Goal: Task Accomplishment & Management: Complete application form

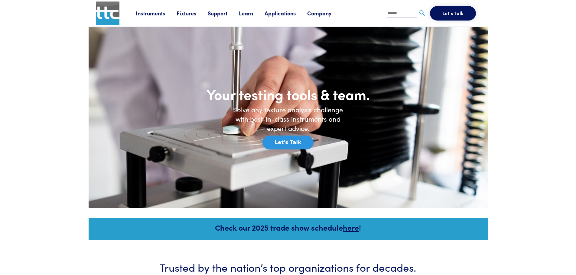
click at [182, 13] on link "Fixtures" at bounding box center [192, 13] width 31 height 8
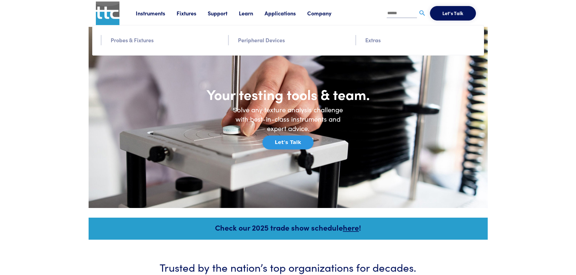
click at [139, 42] on link "Probes & Fixtures" at bounding box center [132, 40] width 43 height 9
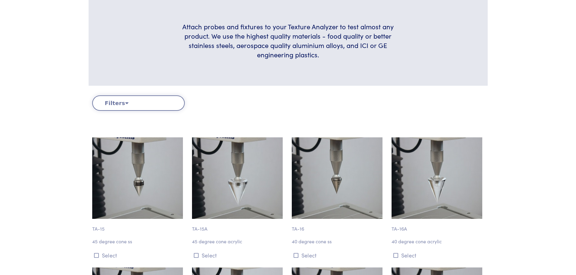
scroll to position [151, 0]
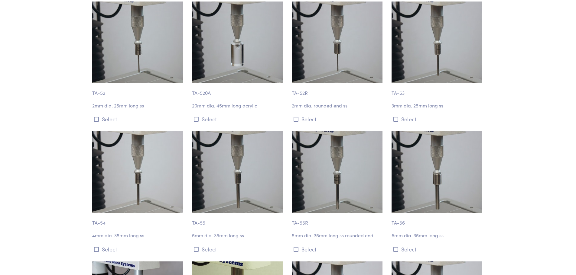
scroll to position [1844, 0]
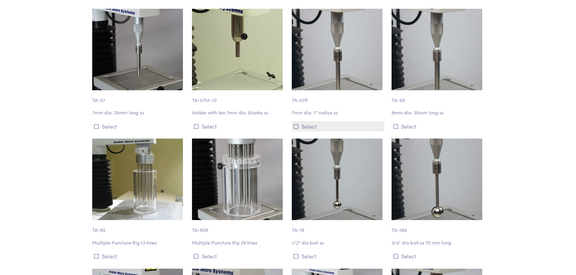
click at [307, 121] on button "Select" at bounding box center [338, 126] width 92 height 10
click at [310, 109] on p "7mm dia. 1" radius ss" at bounding box center [338, 113] width 92 height 8
click at [311, 109] on p "7mm dia. 1" radius ss" at bounding box center [338, 113] width 92 height 8
click at [304, 121] on button "Select" at bounding box center [338, 126] width 92 height 10
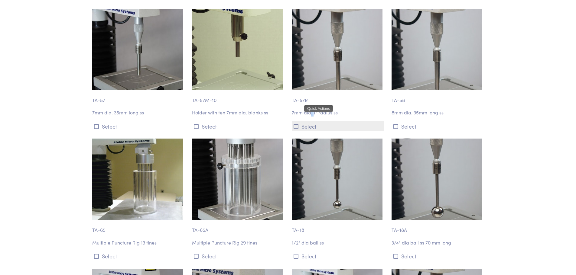
click at [304, 121] on button "Select" at bounding box center [338, 126] width 92 height 10
drag, startPoint x: 309, startPoint y: 103, endPoint x: 513, endPoint y: 93, distance: 204.3
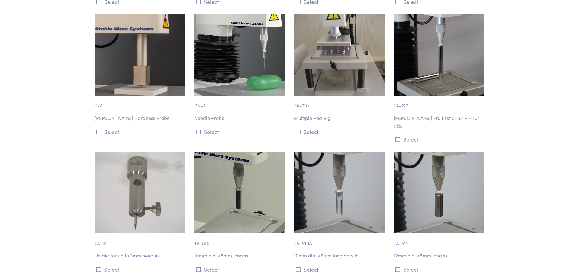
scroll to position [0, 0]
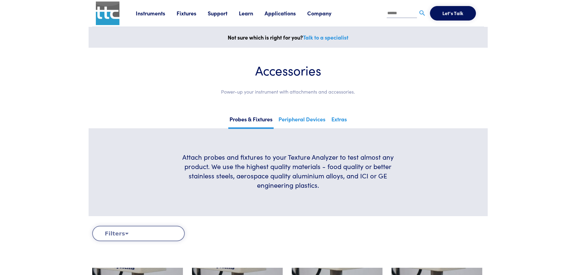
click at [443, 16] on button "Let's Talk" at bounding box center [453, 13] width 46 height 15
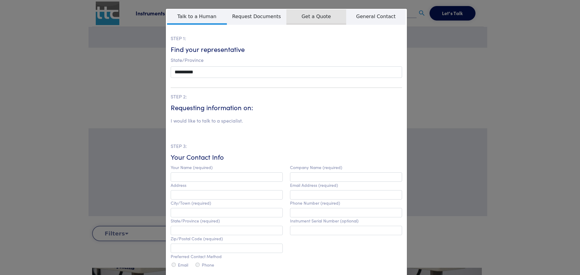
click at [312, 11] on span "Get a Quote" at bounding box center [317, 16] width 60 height 15
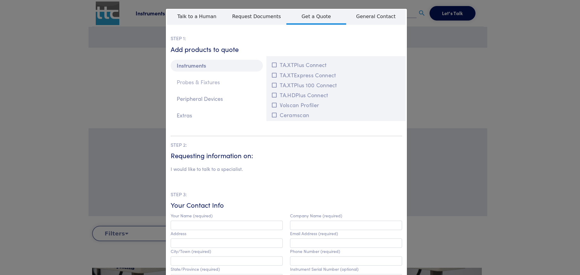
click at [198, 83] on p "Probes & Fixtures" at bounding box center [217, 82] width 92 height 12
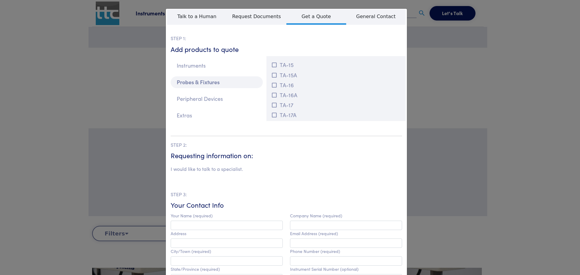
scroll to position [30, 0]
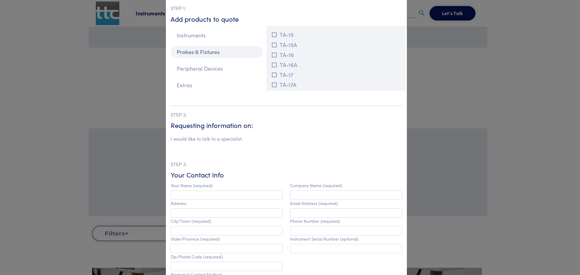
click at [215, 146] on div "I would like to talk to a specialist." at bounding box center [287, 140] width 232 height 11
click at [215, 139] on li "I would like to talk to a specialist." at bounding box center [207, 139] width 72 height 8
drag, startPoint x: 255, startPoint y: 138, endPoint x: 197, endPoint y: 139, distance: 58.6
click at [213, 137] on div "I would like to talk to a specialist." at bounding box center [287, 140] width 232 height 11
click at [194, 139] on li "I would like to talk to a specialist." at bounding box center [207, 139] width 72 height 8
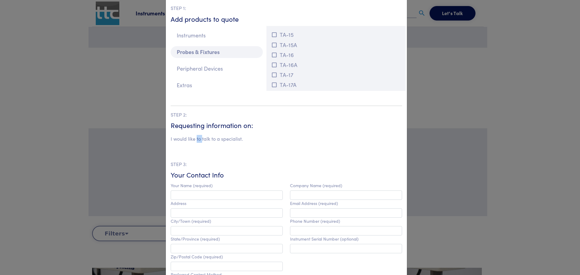
click at [194, 138] on li "I would like to talk to a specialist." at bounding box center [207, 139] width 72 height 8
click at [258, 139] on div "I would like to talk to a specialist." at bounding box center [287, 140] width 232 height 11
click at [219, 141] on li "I would like to talk to a specialist." at bounding box center [207, 139] width 72 height 8
click at [238, 125] on h6 "Requesting information on:" at bounding box center [287, 125] width 232 height 9
click at [230, 138] on li "I would like to talk to a specialist." at bounding box center [207, 139] width 72 height 8
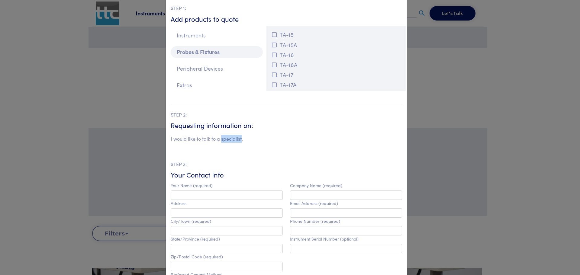
click at [230, 138] on li "I would like to talk to a specialist." at bounding box center [207, 139] width 72 height 8
click at [210, 141] on li "I would like to talk to a specialist." at bounding box center [207, 139] width 72 height 8
click at [205, 150] on section "STEP 2: Requesting information on: I would like to talk to a specialist. STEP 3…" at bounding box center [287, 247] width 232 height 282
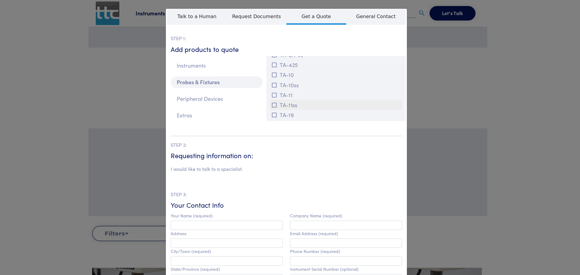
scroll to position [91, 0]
click at [213, 98] on p "Peripheral Devices" at bounding box center [217, 99] width 92 height 12
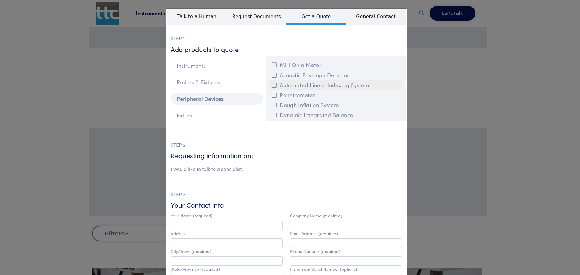
drag, startPoint x: 399, startPoint y: 68, endPoint x: 396, endPoint y: 86, distance: 18.4
click at [396, 86] on div "Milli Ohm Meter Acoustic Envelope Detector Automated Linear Indexing System Pen…" at bounding box center [336, 88] width 139 height 65
click at [309, 151] on div "STEP 2: Requesting information on: I would like to talk to a specialist." at bounding box center [287, 158] width 232 height 35
click at [198, 113] on p "Extras" at bounding box center [217, 116] width 92 height 12
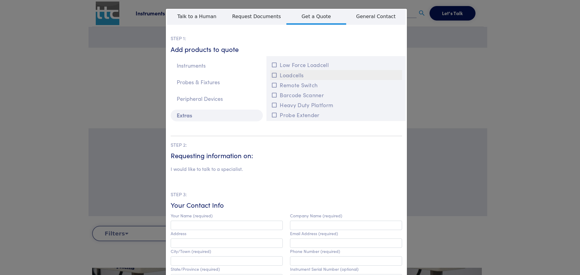
click at [275, 76] on button "Loadcells" at bounding box center [336, 75] width 132 height 10
click at [213, 83] on p "Probes & Fixtures" at bounding box center [217, 82] width 92 height 12
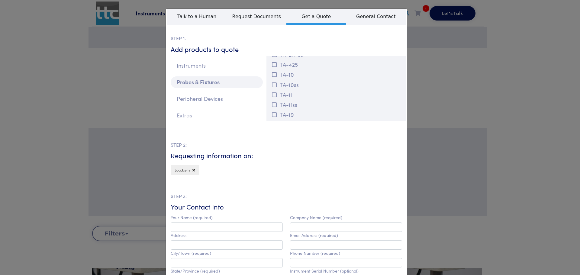
click at [202, 118] on p "Extras" at bounding box center [217, 116] width 92 height 12
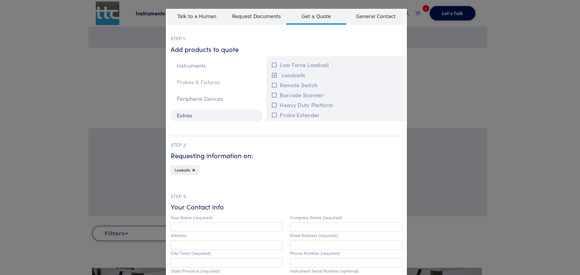
click at [209, 83] on p "Probes & Fixtures" at bounding box center [217, 82] width 92 height 12
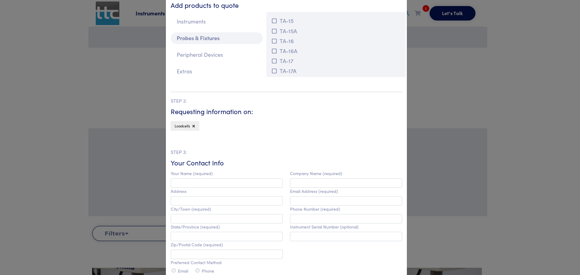
scroll to position [121, 0]
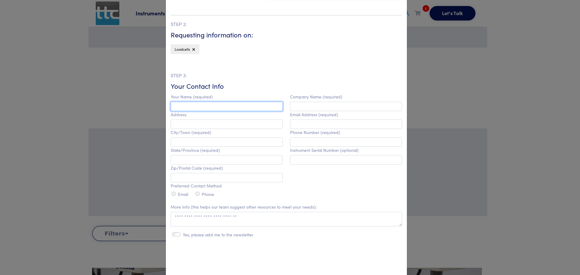
click at [249, 104] on input "text" at bounding box center [227, 106] width 112 height 9
click at [247, 103] on input "*******" at bounding box center [227, 106] width 112 height 9
type input "**********"
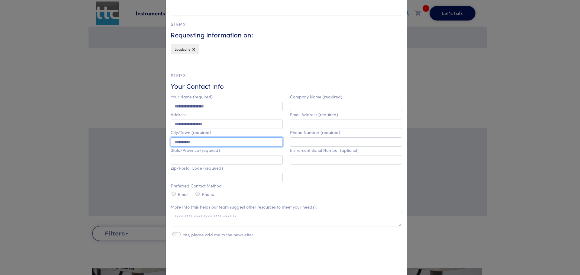
type input "**********"
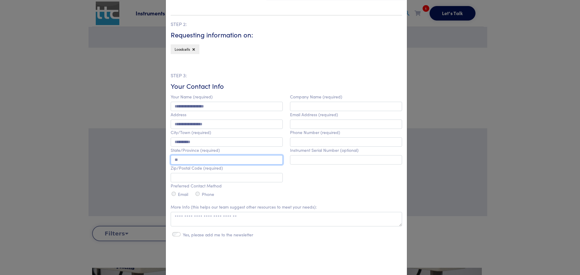
type input "**"
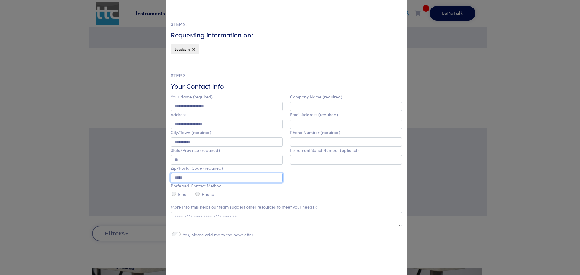
type input "*****"
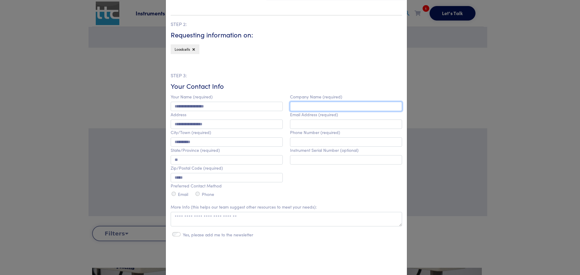
click at [317, 104] on input "text" at bounding box center [346, 106] width 112 height 9
type input "********"
type input "**********"
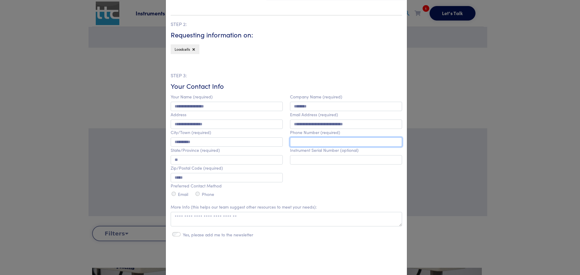
click at [314, 141] on input "text" at bounding box center [346, 142] width 112 height 9
type input "**********"
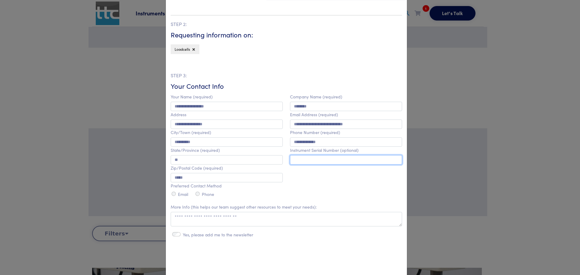
click at [325, 160] on input "text" at bounding box center [346, 159] width 112 height 9
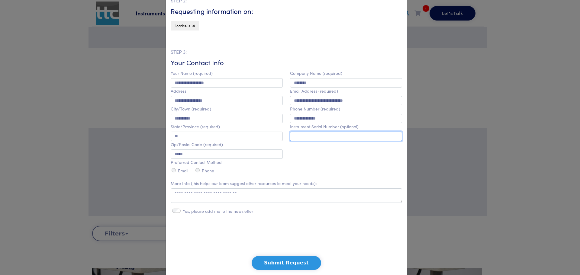
scroll to position [151, 0]
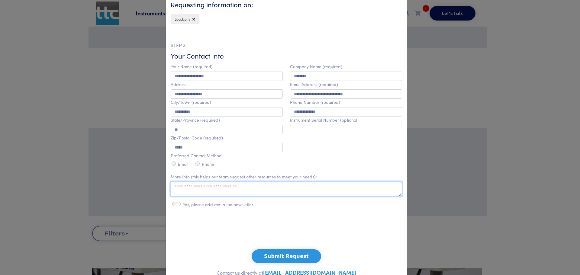
click at [258, 189] on textarea at bounding box center [287, 189] width 232 height 15
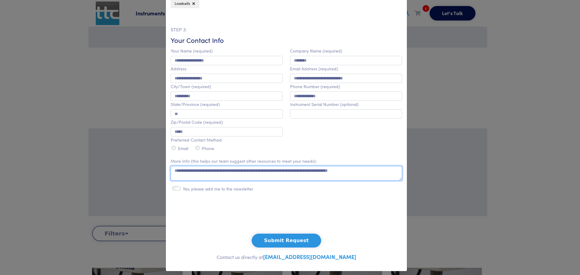
scroll to position [174, 0]
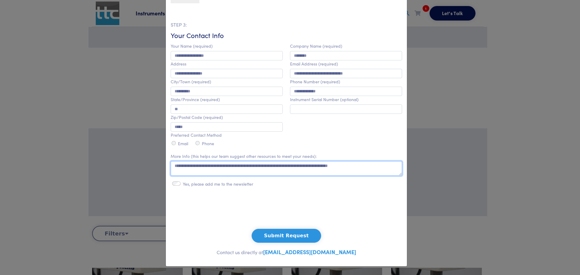
type textarea "**********"
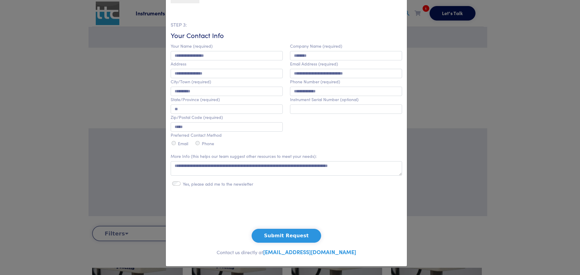
click at [175, 188] on div "Yes, please add me to the newsletter" at bounding box center [286, 185] width 239 height 8
click at [309, 105] on input "text" at bounding box center [346, 109] width 112 height 9
type input "*****"
click at [350, 142] on div "**********" at bounding box center [346, 95] width 119 height 105
click at [293, 236] on button "Submit Request" at bounding box center [287, 236] width 70 height 14
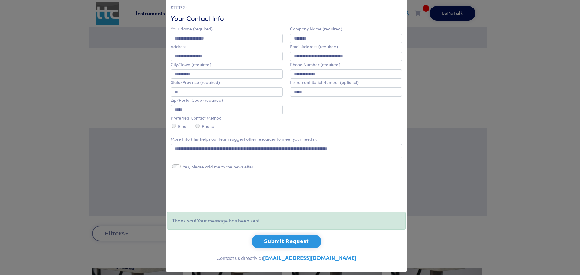
scroll to position [196, 0]
